Goal: Task Accomplishment & Management: Manage account settings

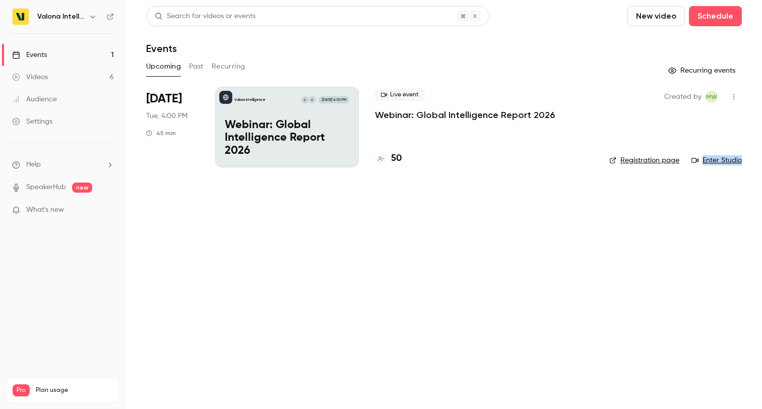
click at [271, 122] on p "Webinar: Global Intelligence Report 2026" at bounding box center [287, 138] width 124 height 39
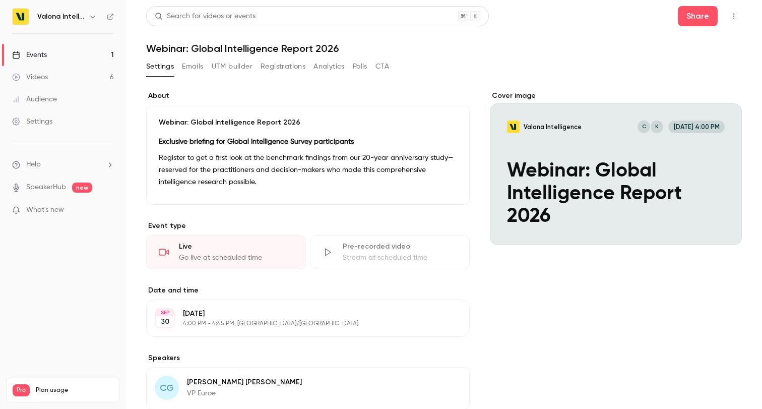
click at [201, 64] on button "Emails" at bounding box center [192, 66] width 21 height 16
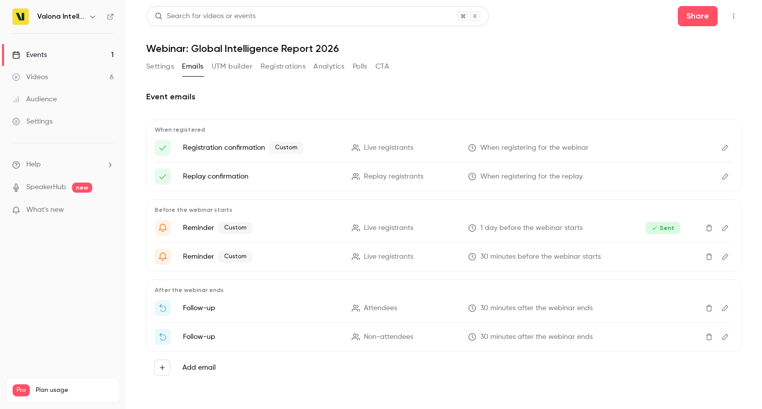
scroll to position [1, 0]
click at [239, 63] on button "UTM builder" at bounding box center [232, 65] width 41 height 16
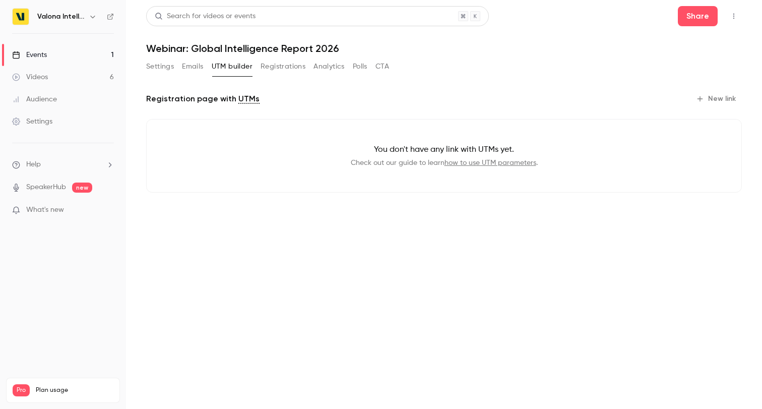
click at [280, 65] on button "Registrations" at bounding box center [283, 66] width 45 height 16
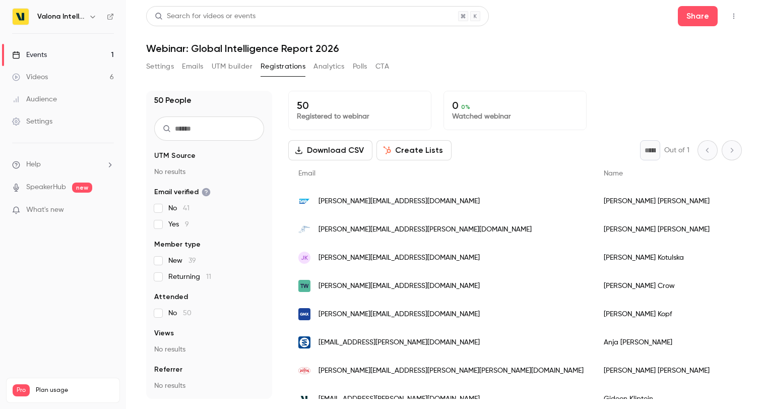
click at [316, 68] on button "Analytics" at bounding box center [328, 66] width 31 height 16
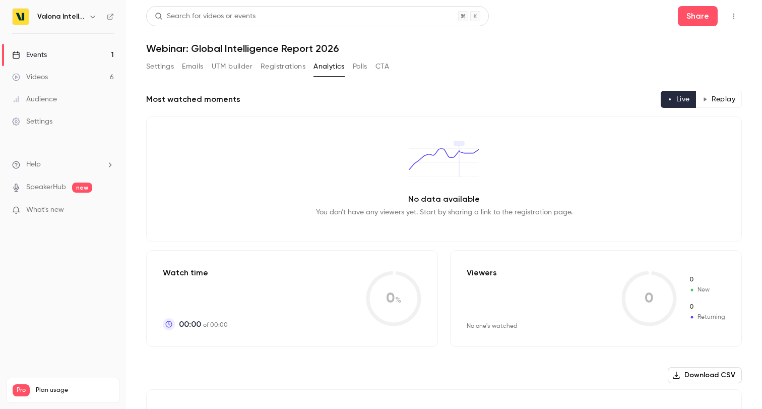
click at [358, 63] on button "Polls" at bounding box center [360, 66] width 15 height 16
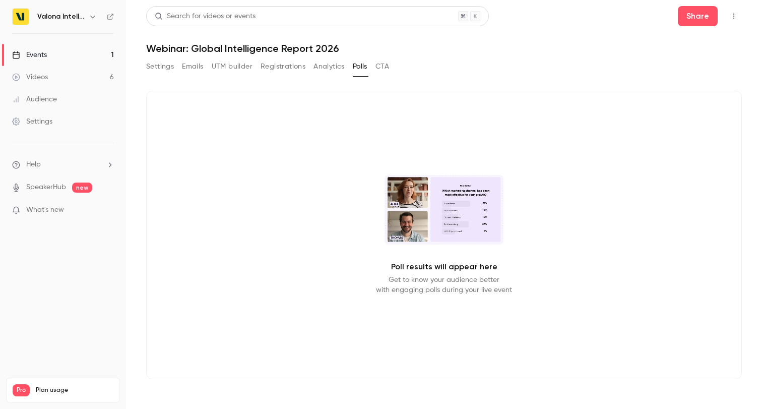
click at [387, 65] on button "CTA" at bounding box center [382, 66] width 14 height 16
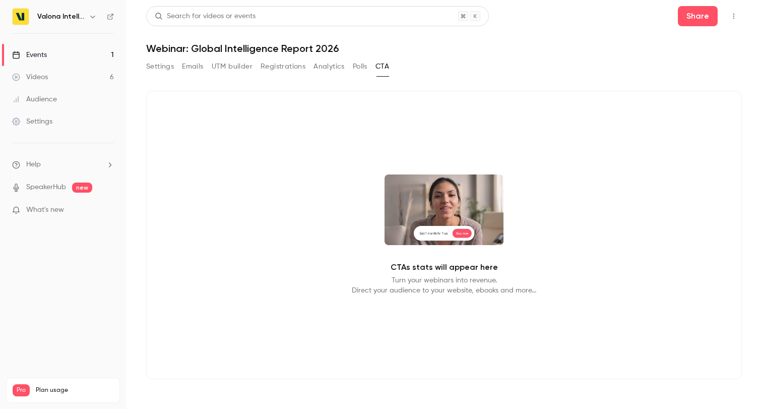
scroll to position [1, 0]
click at [363, 64] on button "Polls" at bounding box center [360, 66] width 15 height 16
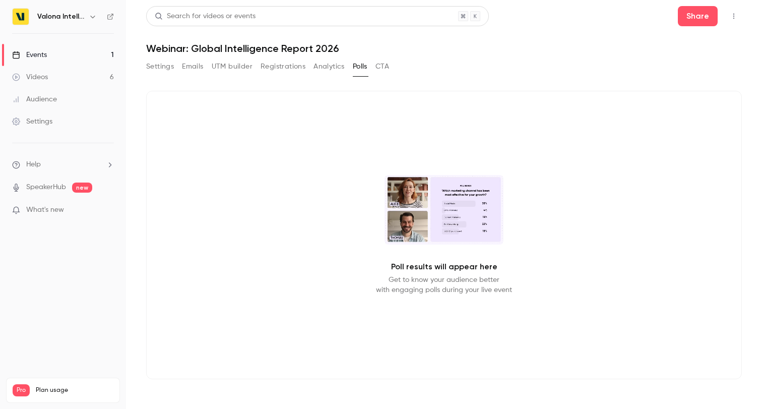
click at [329, 63] on button "Analytics" at bounding box center [328, 66] width 31 height 16
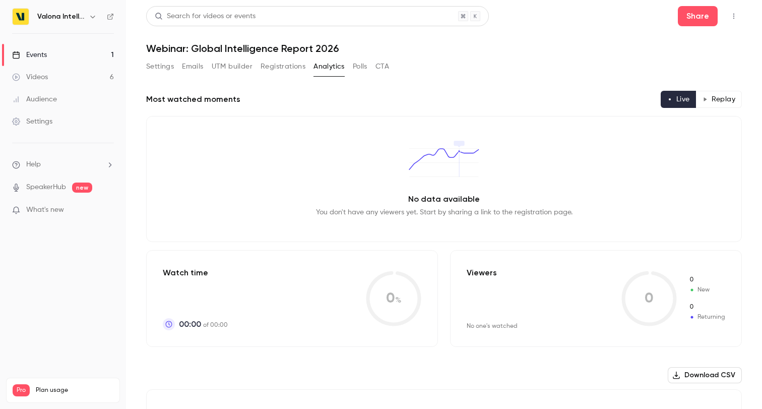
click at [737, 9] on button "button" at bounding box center [734, 16] width 16 height 16
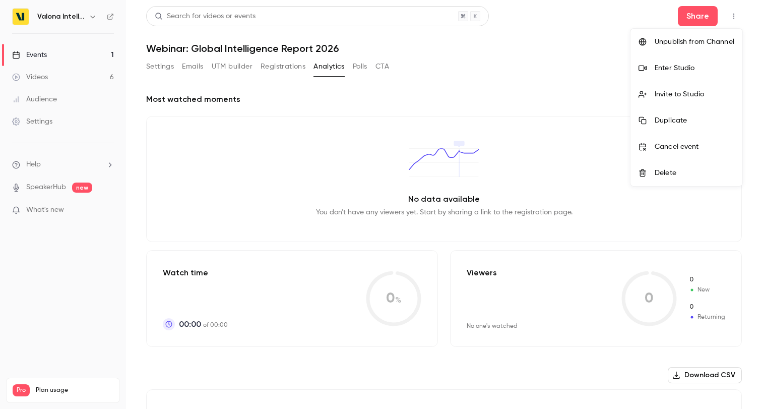
click at [735, 11] on div at bounding box center [381, 204] width 762 height 409
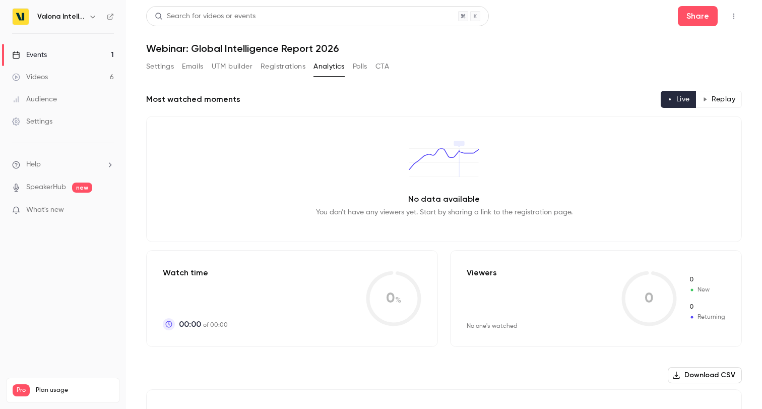
click at [386, 61] on button "CTA" at bounding box center [382, 66] width 14 height 16
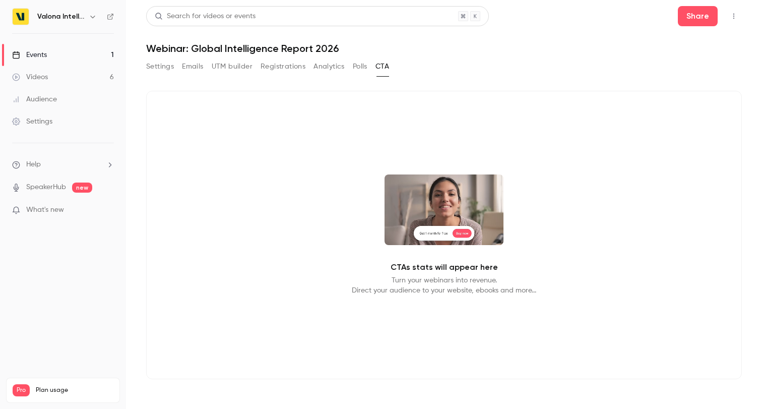
click at [359, 69] on button "Polls" at bounding box center [360, 66] width 15 height 16
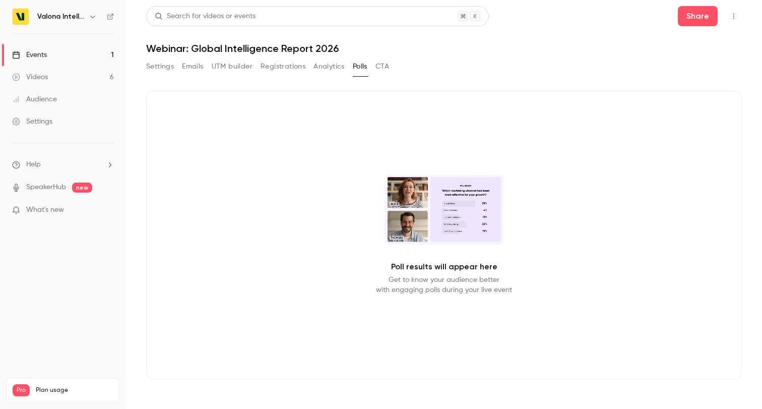
click at [331, 70] on button "Analytics" at bounding box center [328, 66] width 31 height 16
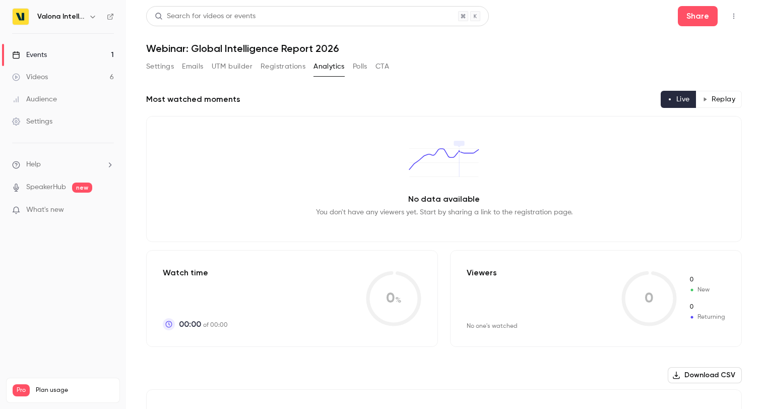
click at [291, 70] on button "Registrations" at bounding box center [283, 66] width 45 height 16
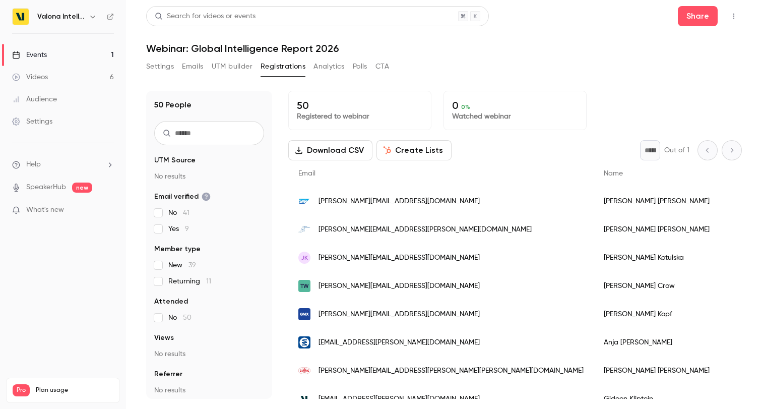
click at [231, 62] on button "UTM builder" at bounding box center [232, 66] width 41 height 16
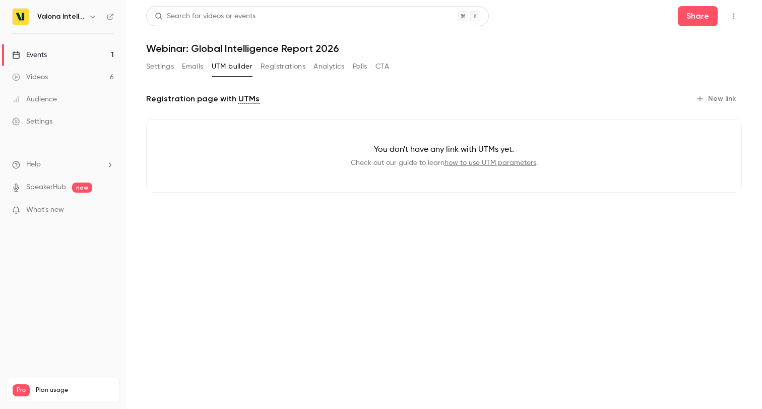
click at [203, 63] on button "Emails" at bounding box center [192, 66] width 21 height 16
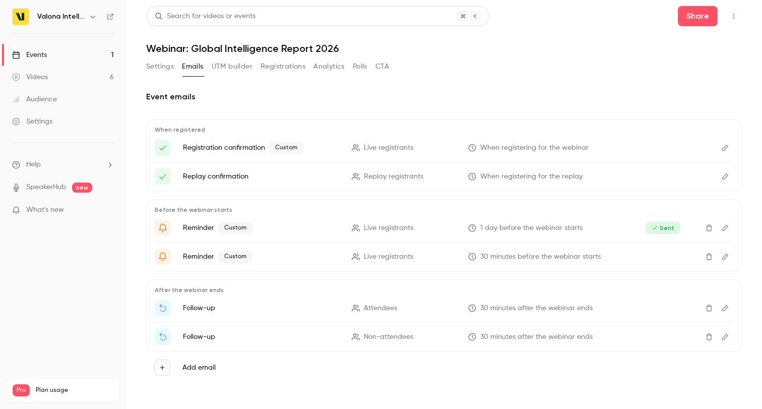
click at [169, 68] on button "Settings" at bounding box center [160, 66] width 28 height 16
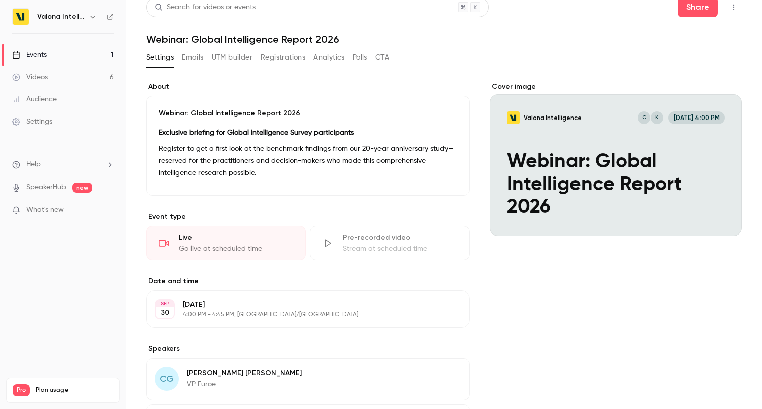
scroll to position [17, 0]
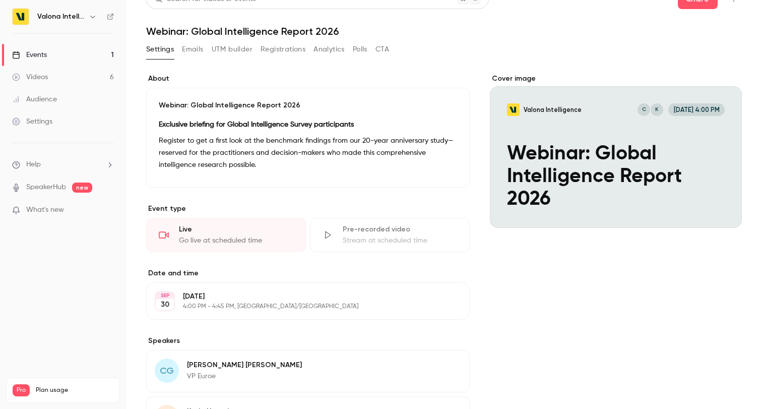
click at [437, 164] on button "Edit" at bounding box center [439, 167] width 37 height 16
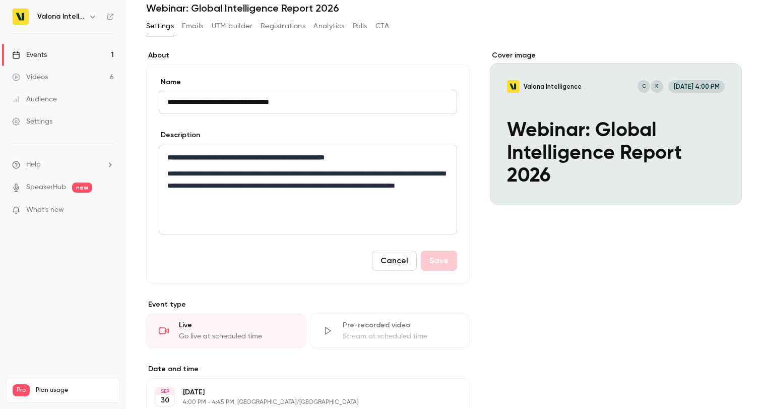
click at [404, 253] on button "Cancel" at bounding box center [394, 260] width 45 height 20
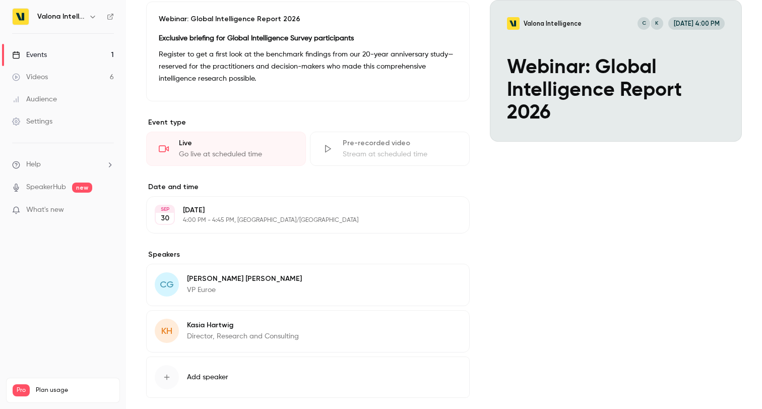
scroll to position [120, 0]
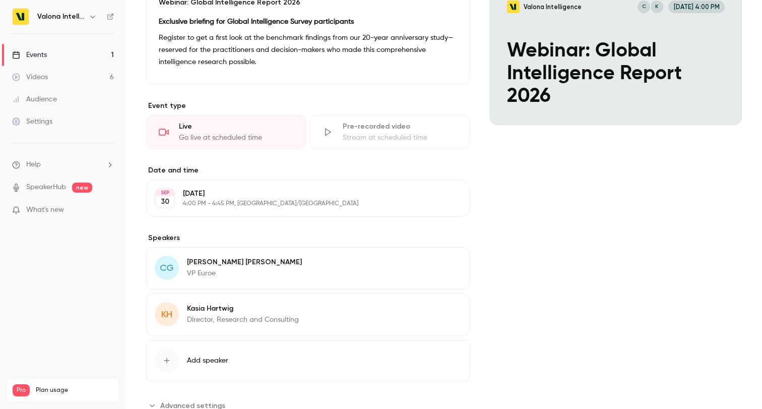
click at [455, 199] on button "Edit" at bounding box center [442, 198] width 37 height 16
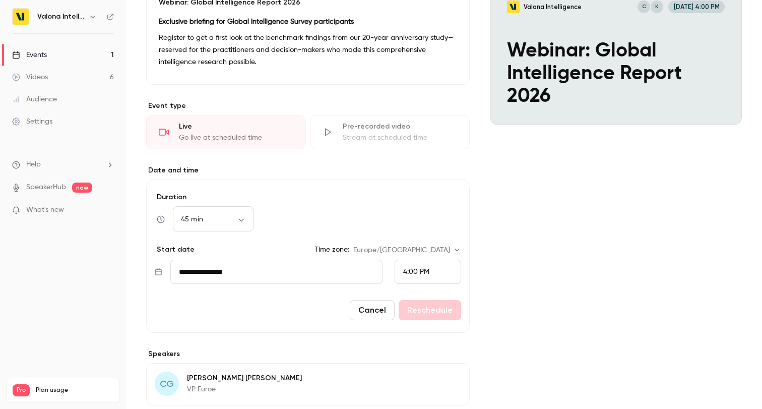
click at [382, 311] on button "Cancel" at bounding box center [372, 310] width 45 height 20
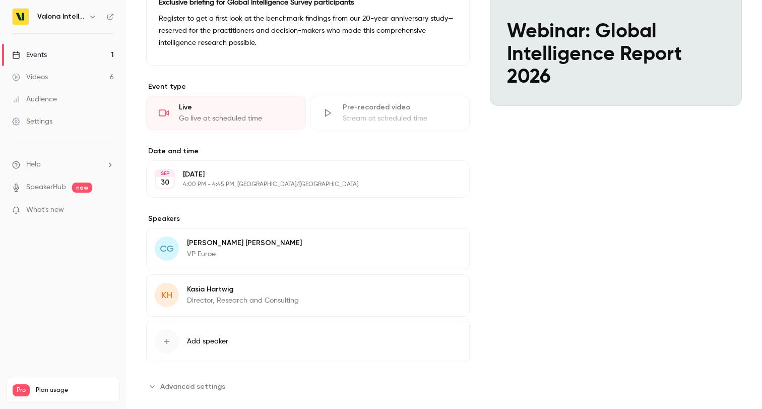
scroll to position [155, 0]
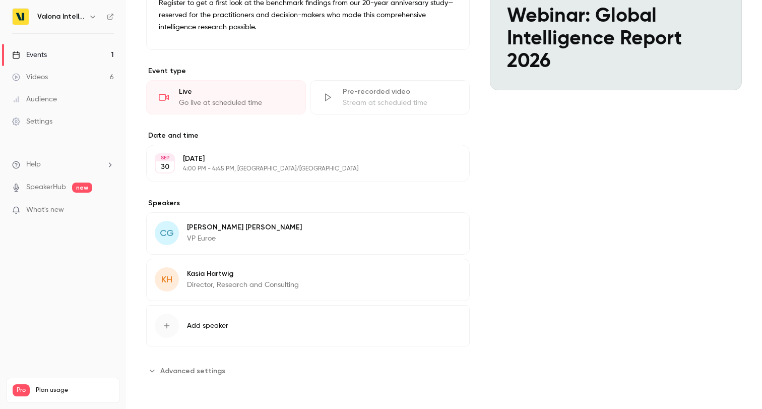
click at [407, 156] on p "[DATE]" at bounding box center [299, 159] width 233 height 10
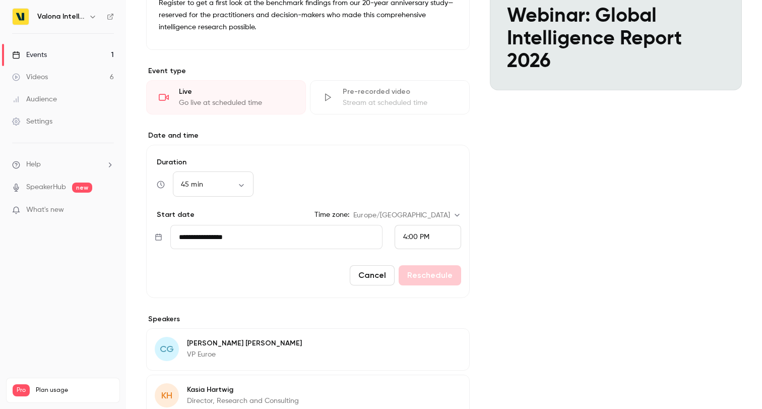
click at [375, 278] on button "Cancel" at bounding box center [372, 275] width 45 height 20
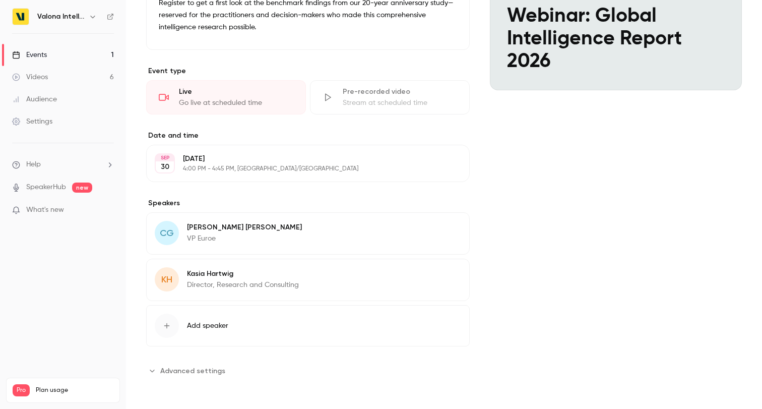
click at [198, 370] on span "Advanced settings" at bounding box center [192, 370] width 65 height 11
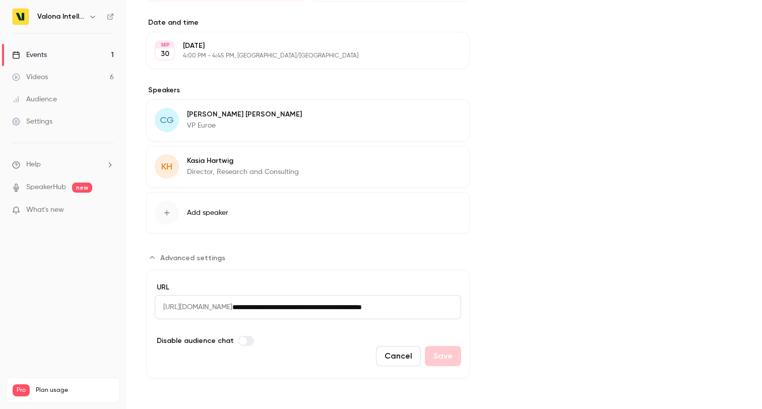
scroll to position [0, 0]
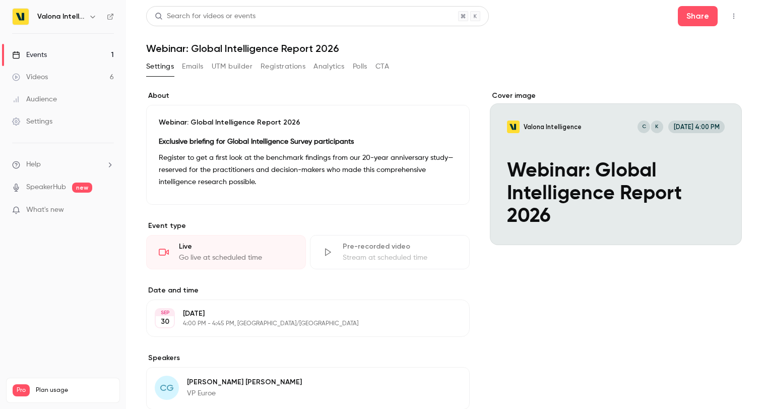
click at [197, 62] on button "Emails" at bounding box center [192, 66] width 21 height 16
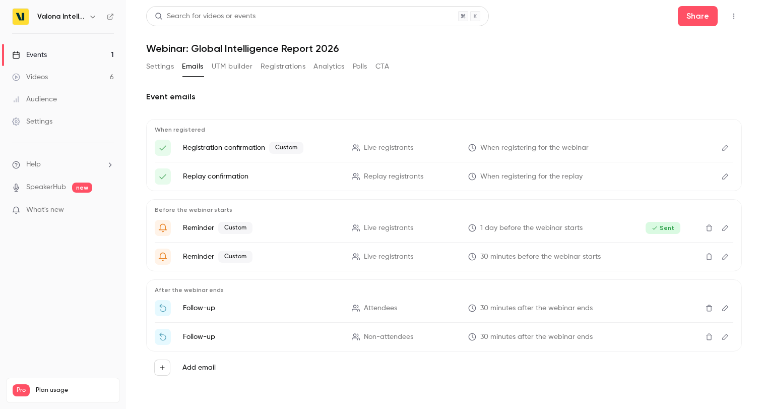
click at [77, 55] on link "Events 1" at bounding box center [63, 55] width 126 height 22
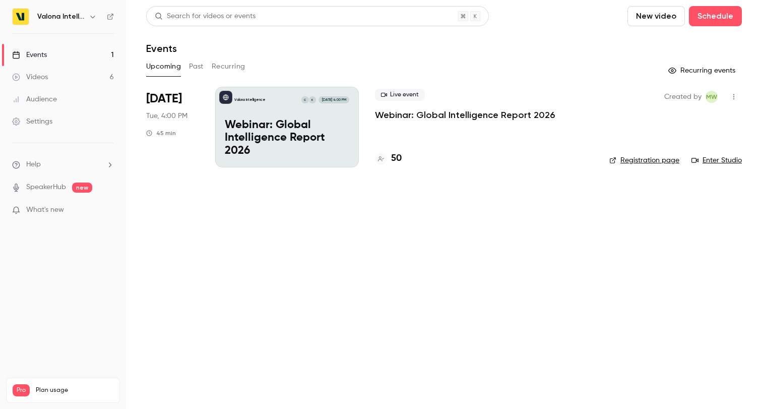
click at [199, 61] on button "Past" at bounding box center [196, 66] width 15 height 16
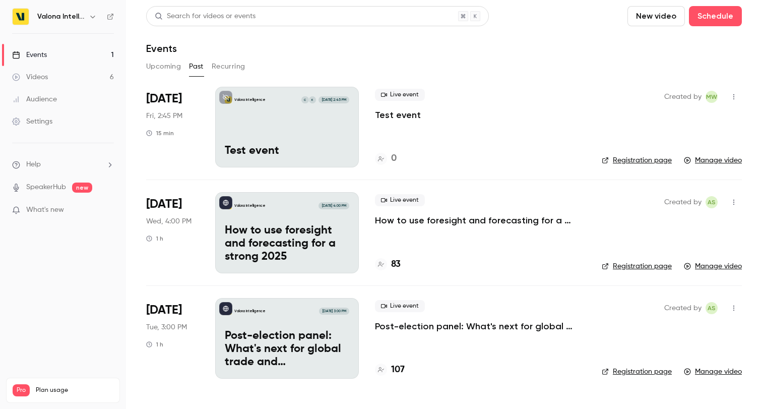
click at [737, 98] on icon "button" at bounding box center [734, 96] width 8 height 7
click at [737, 98] on div at bounding box center [381, 204] width 762 height 409
click at [57, 55] on link "Events 1" at bounding box center [63, 55] width 126 height 22
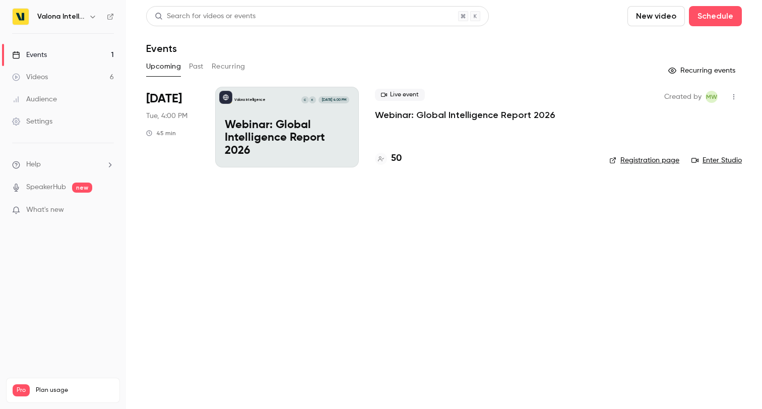
click at [713, 159] on link "Enter Studio" at bounding box center [716, 160] width 50 height 10
